Goal: Information Seeking & Learning: Find specific fact

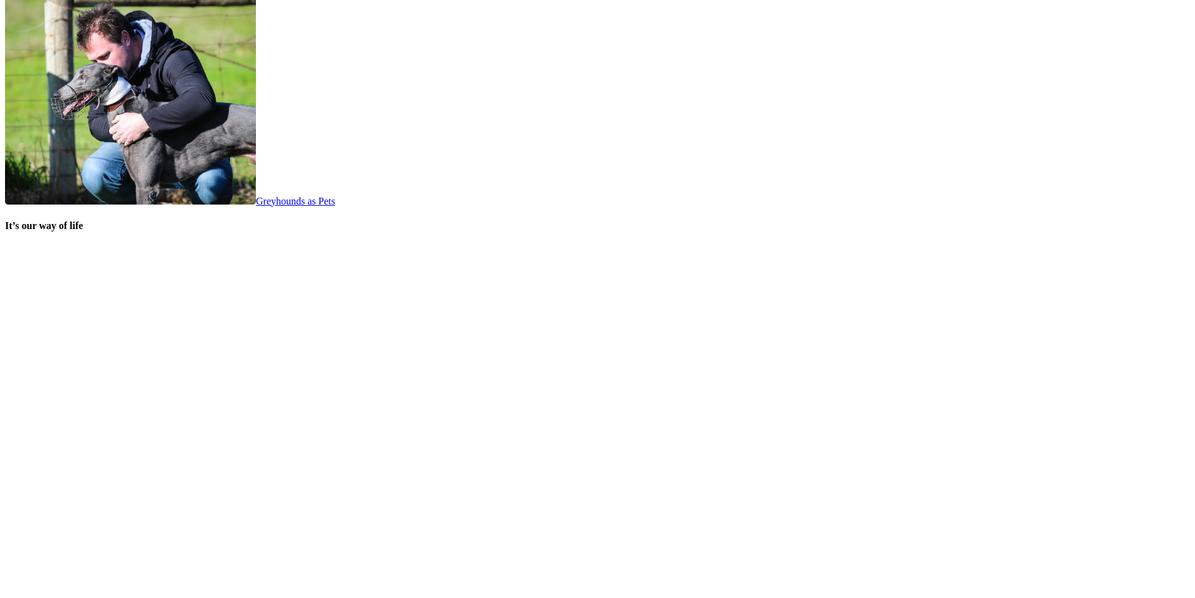
scroll to position [2447, 0]
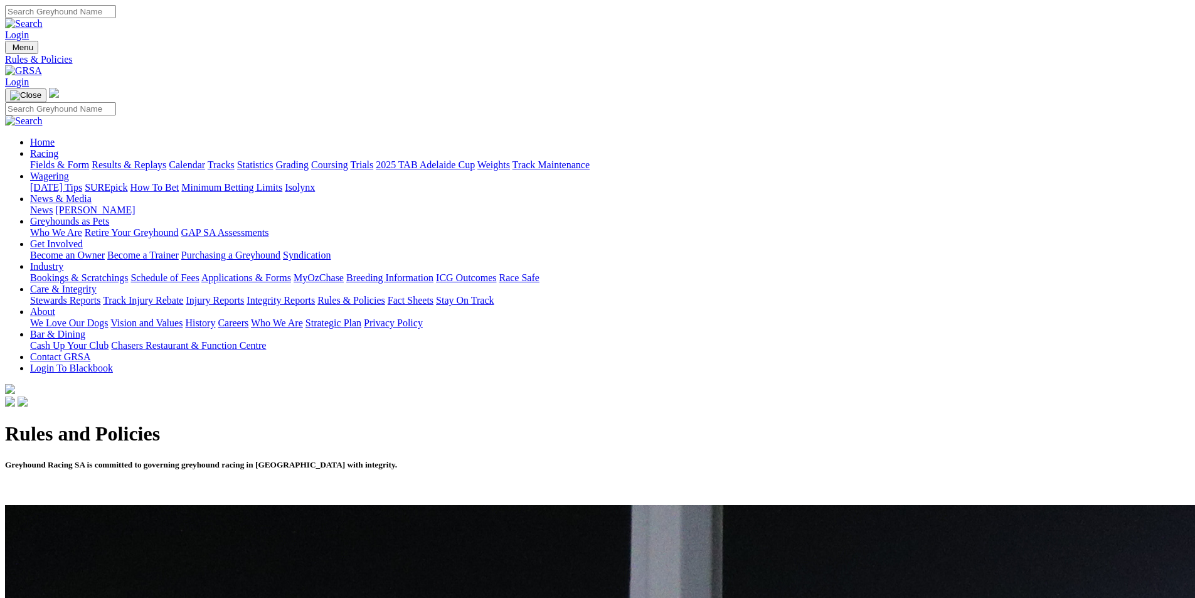
click at [58, 148] on link "Racing" at bounding box center [44, 153] width 28 height 11
click at [89, 159] on link "Fields & Form" at bounding box center [59, 164] width 59 height 11
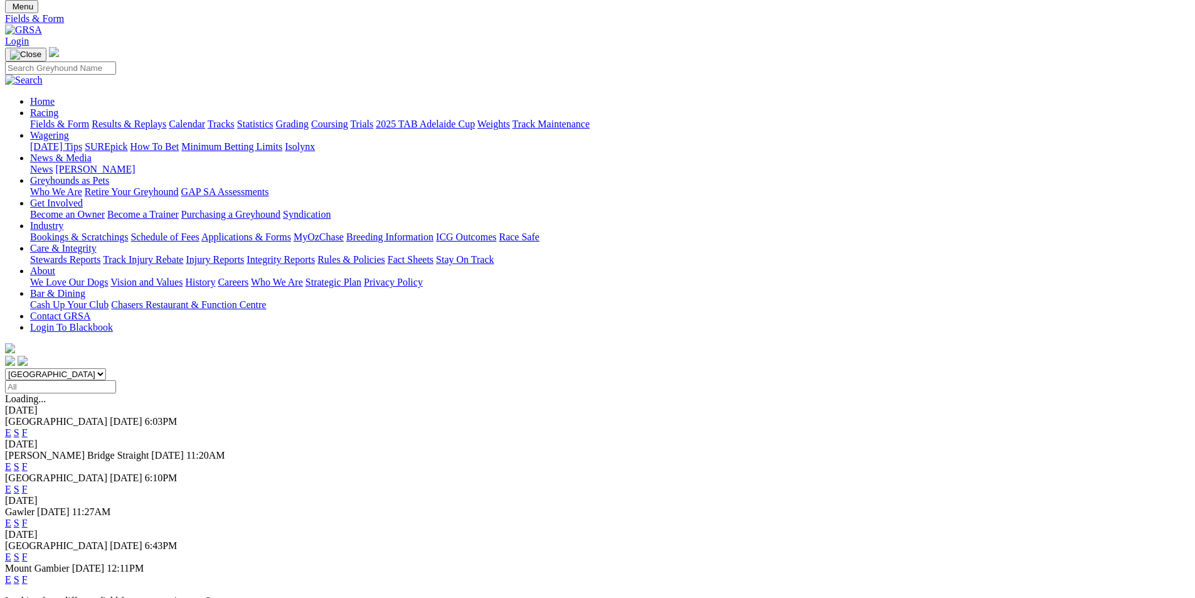
scroll to position [63, 0]
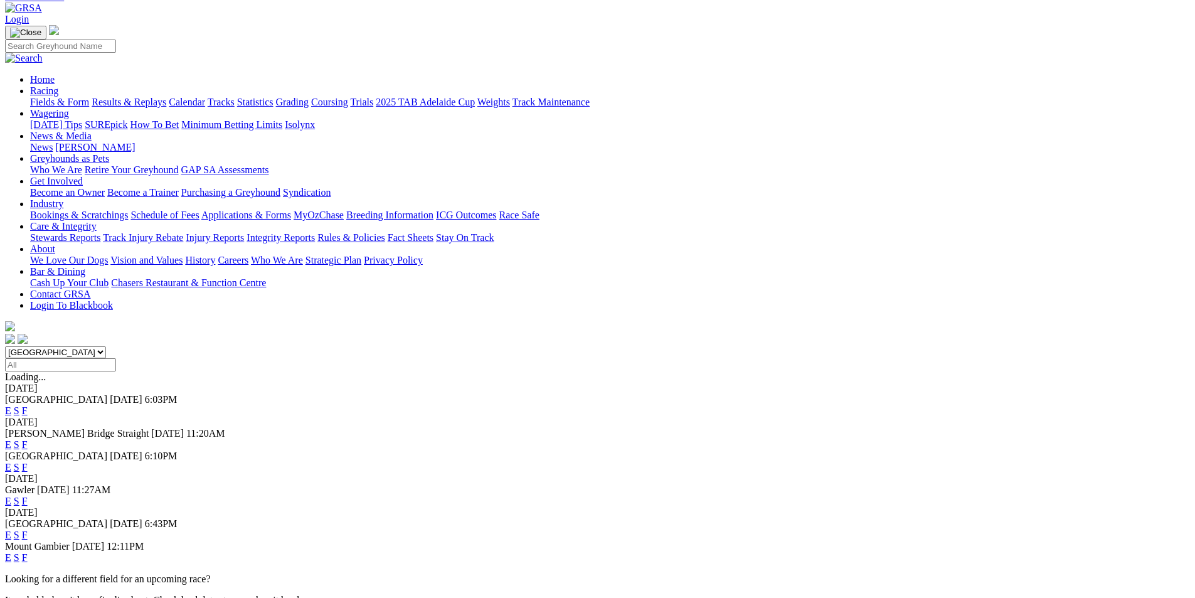
click at [28, 530] on link "F" at bounding box center [25, 535] width 6 height 11
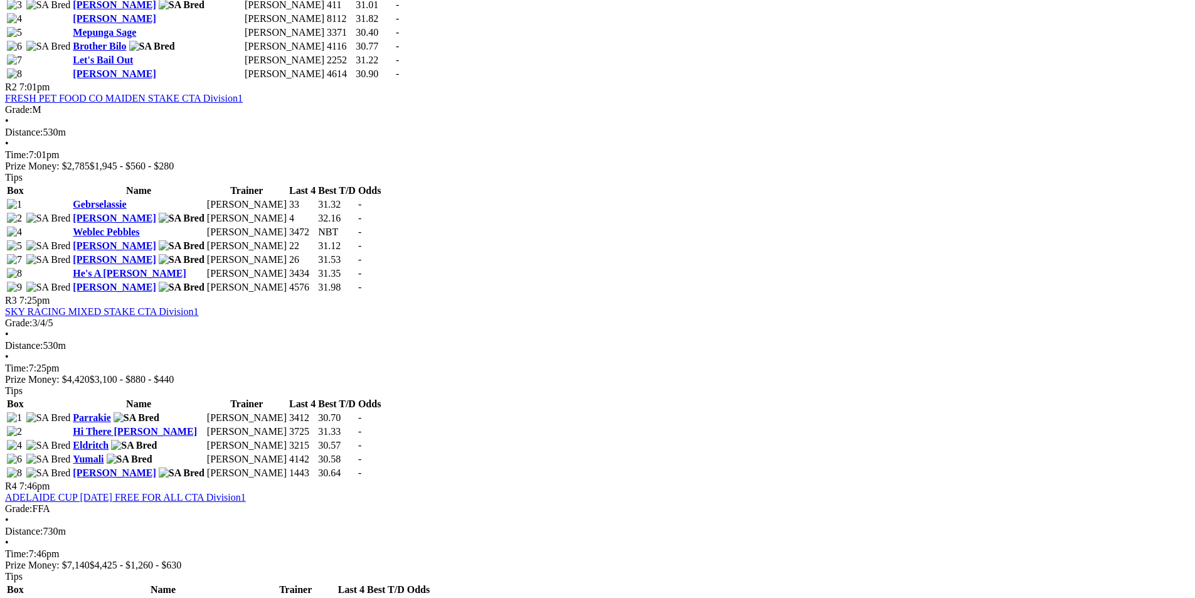
scroll to position [878, 0]
